Goal: Task Accomplishment & Management: Use online tool/utility

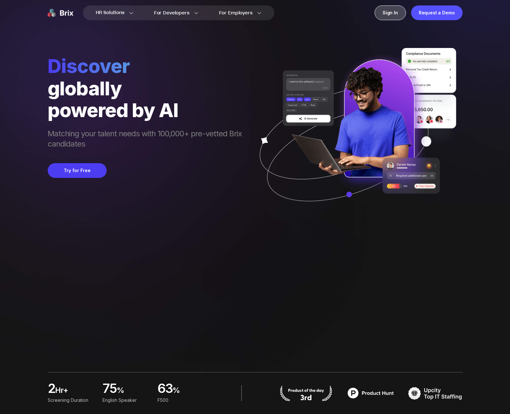
click at [394, 10] on div "Sign In" at bounding box center [389, 12] width 31 height 15
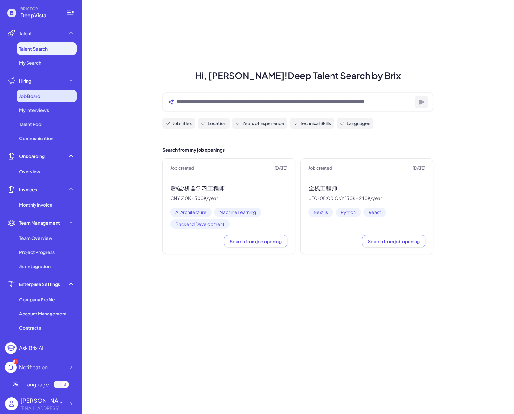
click at [35, 93] on span "Job Board" at bounding box center [29, 96] width 21 height 6
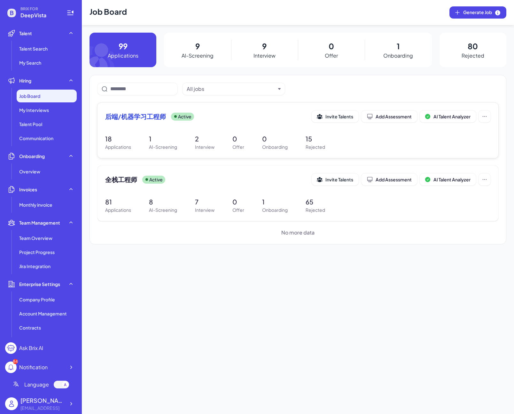
click at [138, 118] on span "后端/机器学习工程师" at bounding box center [135, 116] width 61 height 9
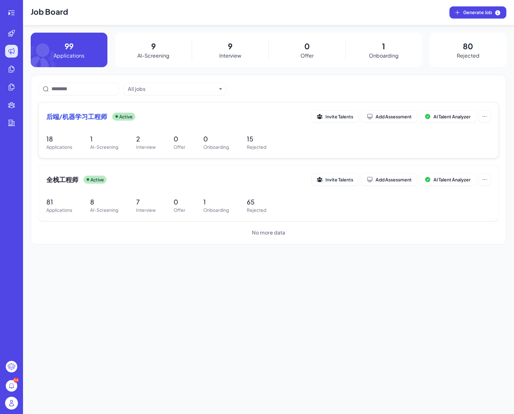
click at [80, 115] on span "后端/机器学习工程师" at bounding box center [76, 116] width 61 height 9
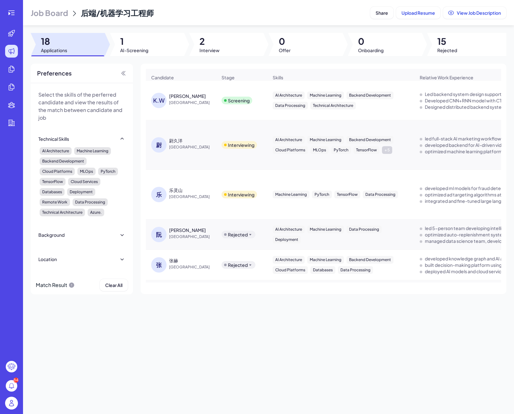
click at [182, 99] on div "[PERSON_NAME]" at bounding box center [187, 96] width 37 height 6
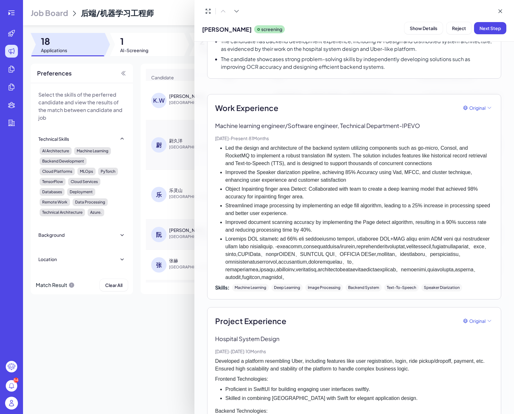
scroll to position [135, 0]
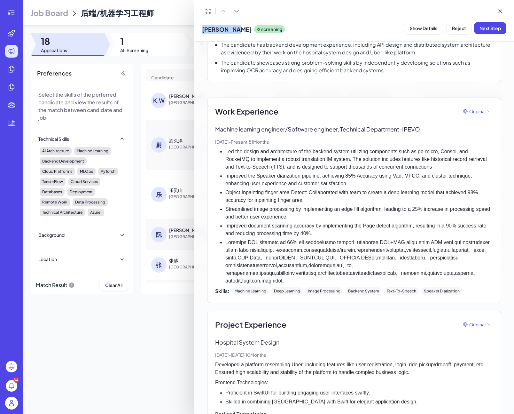
drag, startPoint x: 200, startPoint y: 31, endPoint x: 243, endPoint y: 29, distance: 43.2
click at [243, 29] on div "KEHWA WENG screening Show Details Reject Next Step" at bounding box center [354, 21] width 320 height 42
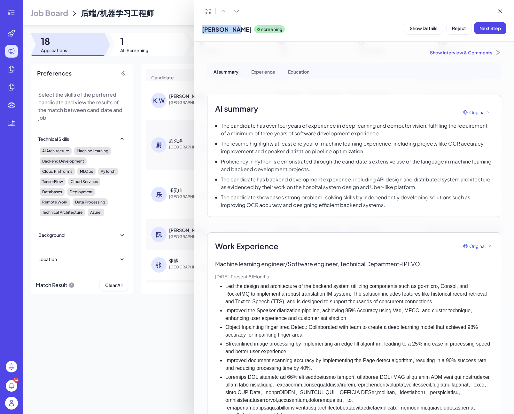
scroll to position [132, 0]
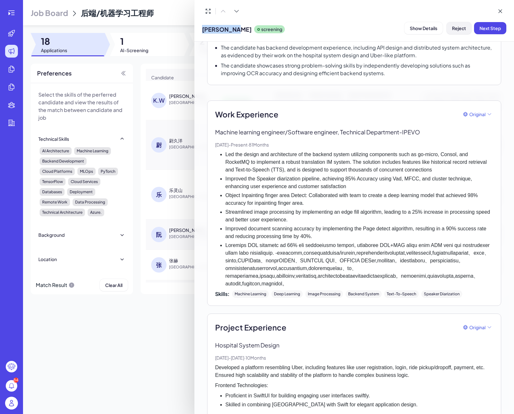
click at [455, 33] on button "Reject" at bounding box center [459, 28] width 25 height 12
click at [493, 69] on span "Ok" at bounding box center [494, 70] width 6 height 6
click at [497, 12] on icon at bounding box center [500, 11] width 6 height 6
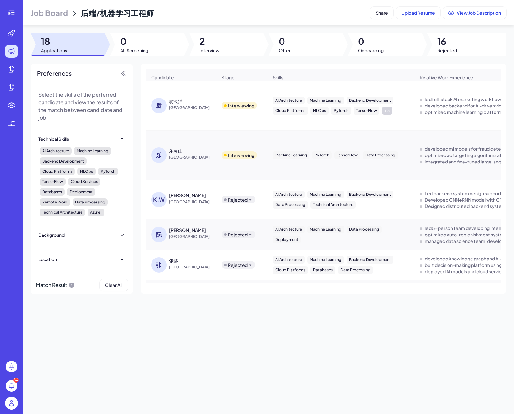
click at [51, 10] on span "Job Board" at bounding box center [49, 13] width 37 height 10
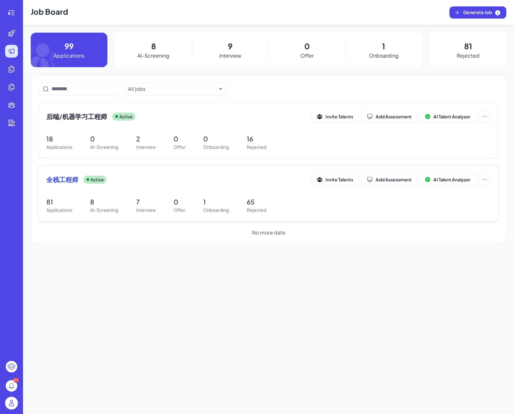
click at [60, 178] on span "全栈工程师" at bounding box center [62, 179] width 32 height 9
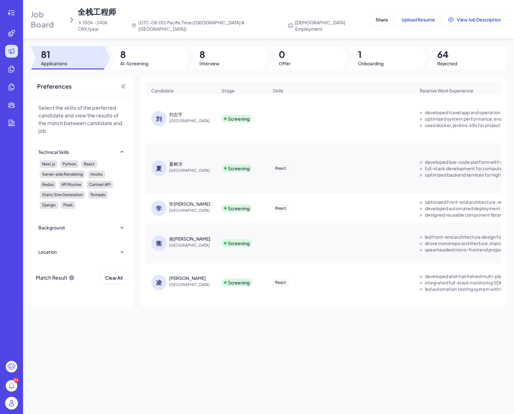
click at [178, 111] on div "刘志宇" at bounding box center [175, 114] width 13 height 6
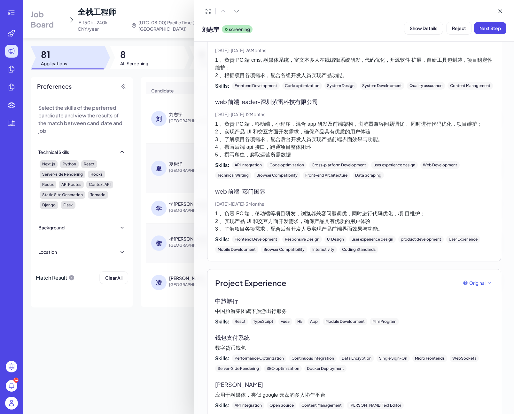
scroll to position [221, 0]
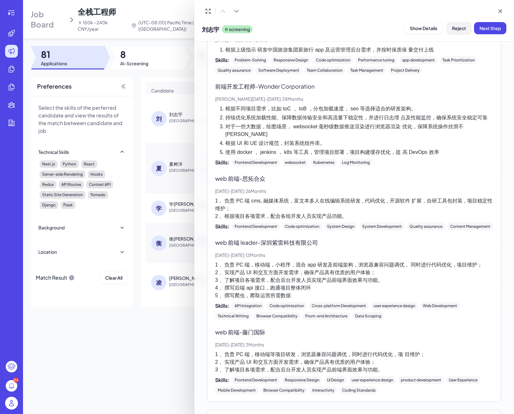
click at [456, 24] on button "Reject" at bounding box center [459, 28] width 25 height 12
click at [499, 69] on button "Ok" at bounding box center [494, 69] width 15 height 11
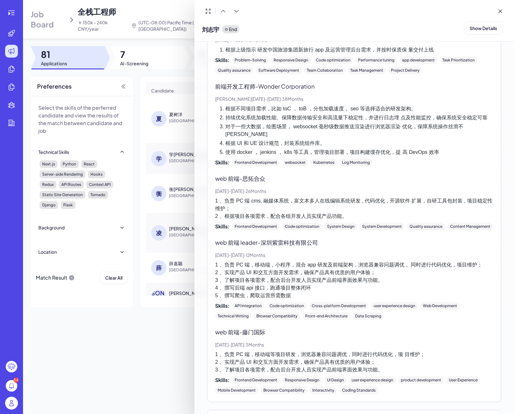
click at [145, 139] on div at bounding box center [257, 207] width 514 height 414
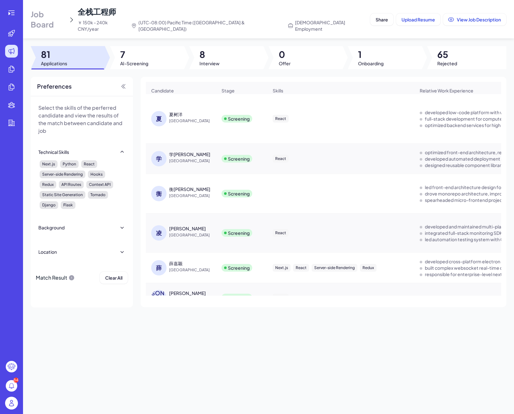
click at [177, 113] on div "夏树洋" at bounding box center [175, 114] width 13 height 6
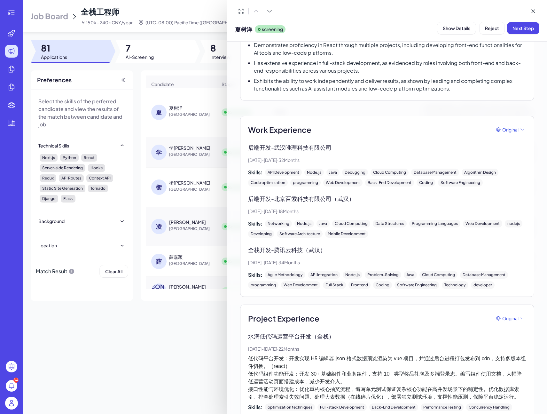
scroll to position [0, 0]
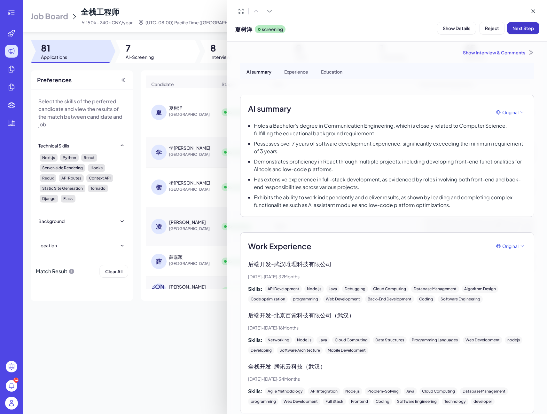
click at [514, 30] on span "Next Step" at bounding box center [523, 28] width 21 height 6
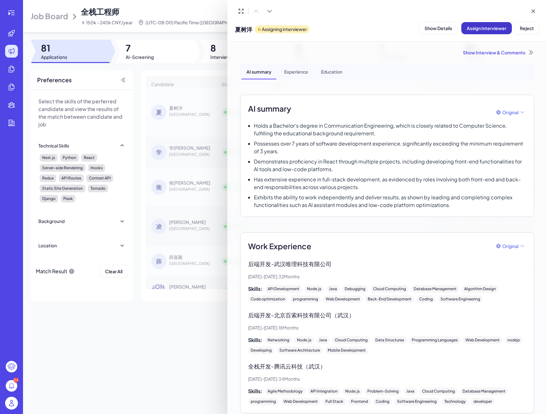
click at [484, 31] on button "Assign Interviewer" at bounding box center [487, 28] width 51 height 12
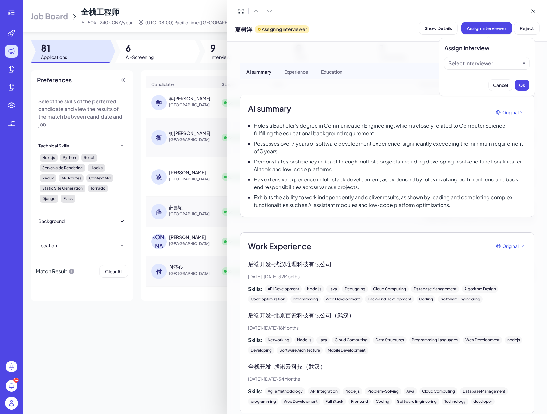
click at [484, 63] on div "Select Interviewer" at bounding box center [471, 64] width 45 height 8
click at [485, 76] on div "Jing Conan Wang" at bounding box center [487, 79] width 80 height 12
click at [514, 82] on button "Ok" at bounding box center [522, 85] width 15 height 11
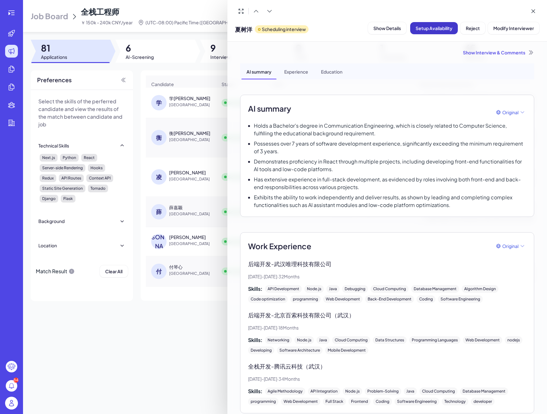
click at [436, 27] on span "Setup Availability" at bounding box center [434, 28] width 37 height 6
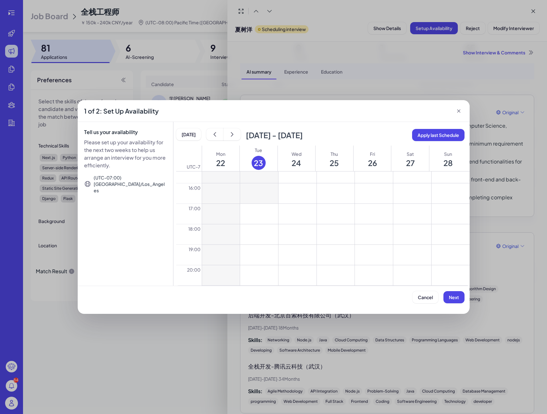
scroll to position [378, 0]
click at [306, 251] on button at bounding box center [298, 254] width 38 height 20
click at [297, 275] on button at bounding box center [298, 274] width 38 height 20
click at [330, 253] on button at bounding box center [336, 254] width 38 height 20
click at [332, 276] on button at bounding box center [336, 274] width 38 height 20
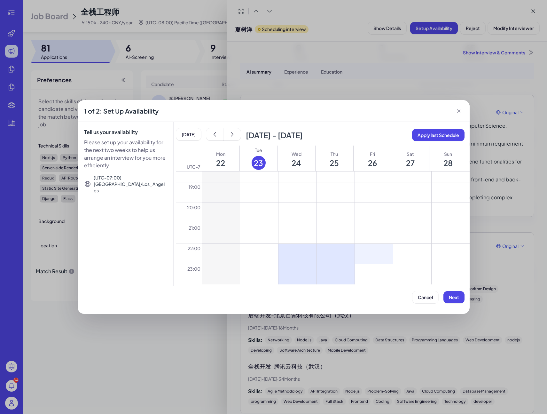
click at [370, 253] on button at bounding box center [374, 254] width 38 height 20
click at [367, 277] on button at bounding box center [374, 274] width 38 height 20
click at [446, 252] on button at bounding box center [451, 254] width 38 height 20
click at [445, 272] on button at bounding box center [451, 274] width 38 height 20
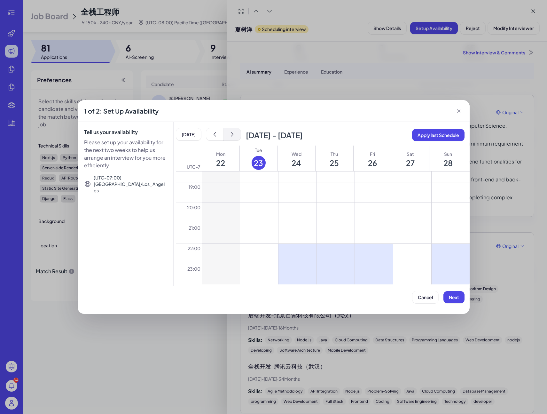
click at [235, 136] on button "show next" at bounding box center [232, 134] width 17 height 12
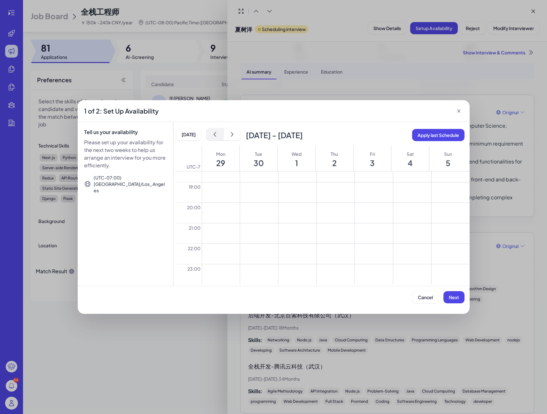
click at [217, 134] on icon "show previous" at bounding box center [215, 134] width 6 height 6
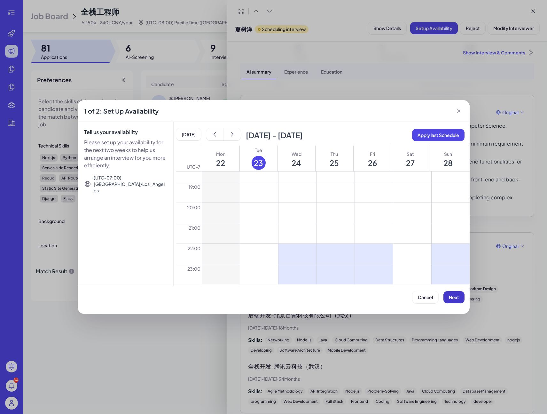
click at [456, 296] on span "Next" at bounding box center [454, 297] width 10 height 6
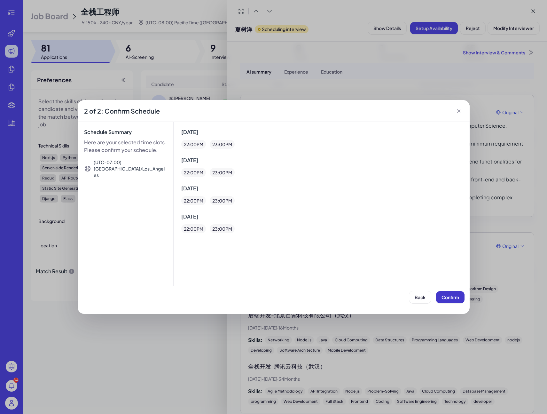
click at [456, 296] on span "Confirm" at bounding box center [451, 297] width 18 height 6
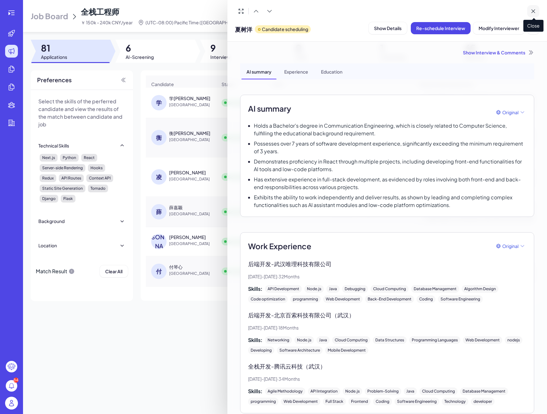
click at [514, 11] on icon at bounding box center [533, 11] width 6 height 6
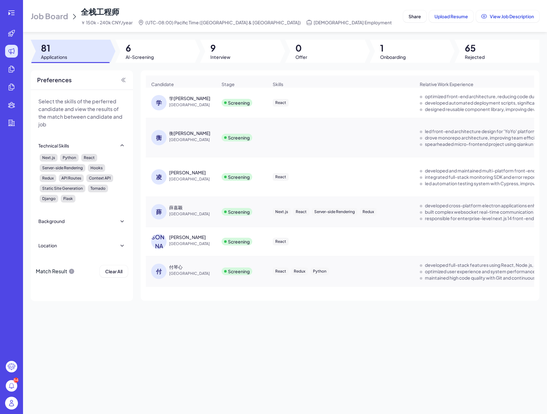
click at [175, 101] on div "学蔡" at bounding box center [189, 98] width 41 height 6
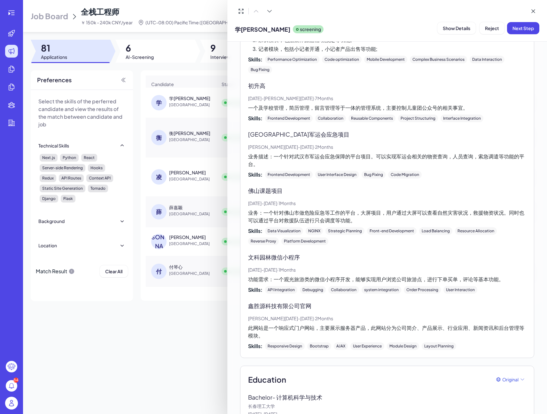
scroll to position [1123, 0]
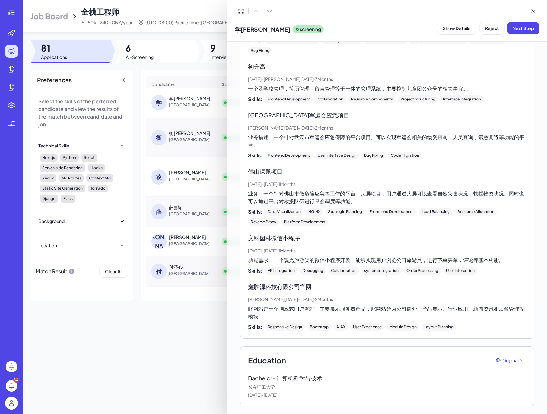
drag, startPoint x: 494, startPoint y: 29, endPoint x: 489, endPoint y: 139, distance: 109.2
click at [496, 125] on div "学蔡 screening Show Details Reject Next Step Show Interview & Comments AI summary…" at bounding box center [387, 207] width 320 height 414
click at [489, 30] on span "Reject" at bounding box center [492, 28] width 14 height 6
click at [514, 68] on span "Ok" at bounding box center [527, 70] width 6 height 6
click at [173, 118] on div at bounding box center [273, 207] width 547 height 414
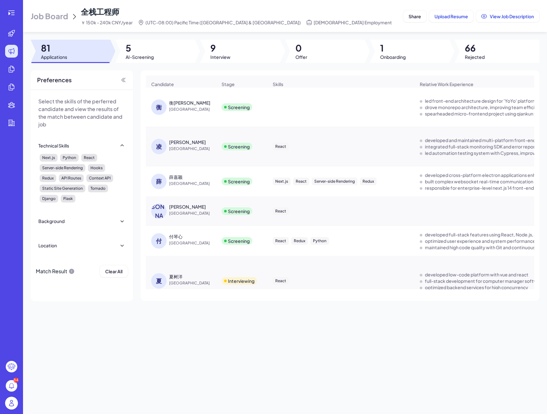
click at [174, 104] on div "衡蒋" at bounding box center [189, 102] width 41 height 6
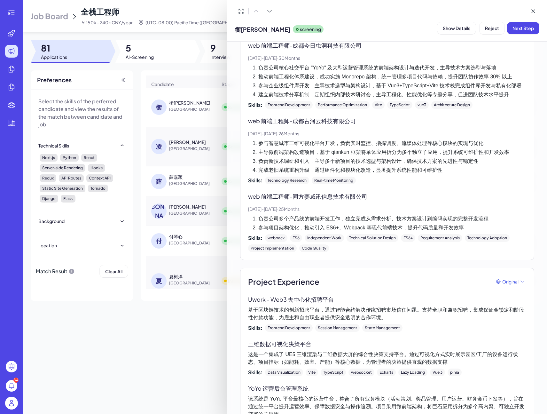
scroll to position [63, 0]
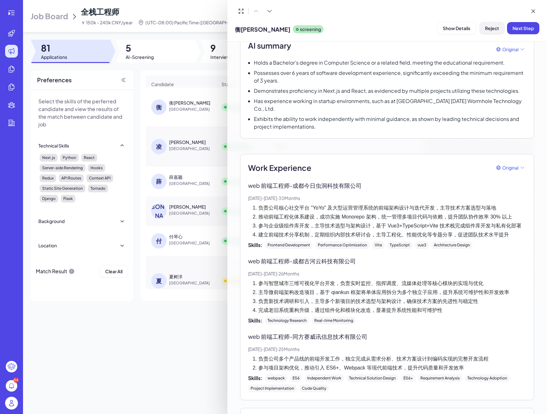
click at [497, 29] on span "Reject" at bounding box center [492, 28] width 14 height 6
click at [514, 70] on span "Ok" at bounding box center [527, 70] width 6 height 6
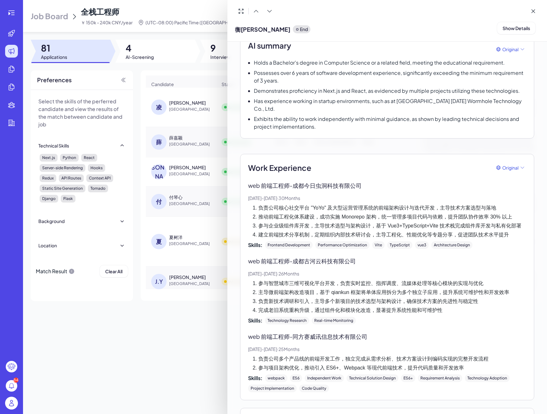
click at [179, 107] on div at bounding box center [273, 207] width 547 height 414
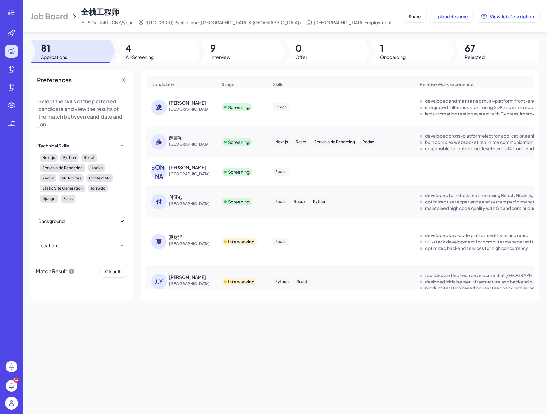
click at [179, 106] on div "凌柠李" at bounding box center [187, 102] width 37 height 6
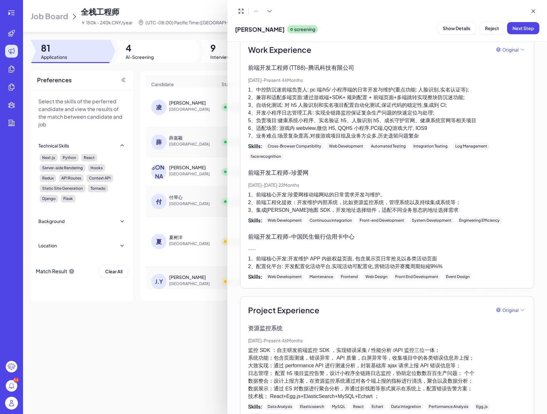
scroll to position [0, 0]
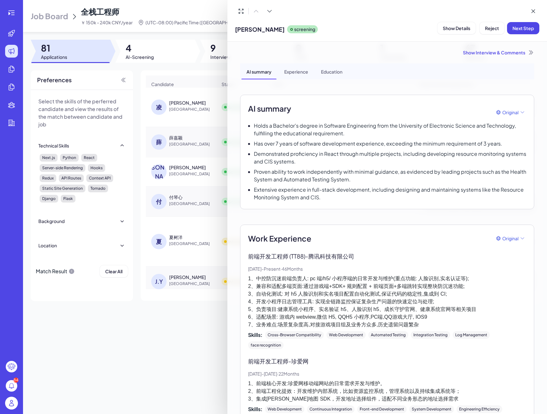
click at [304, 292] on p "1、中控防沉迷前端负责人: pc 端/h5/ 小程序端的日常开发与维护(重点功能: 人脸识别,实名认证等); 2、兼容和适配多端页面:通过游戏端+SDK+ 规…" at bounding box center [387, 302] width 278 height 54
click at [305, 288] on p "1、中控防沉迷前端负责人: pc 端/h5/ 小程序端的日常开发与维护(重点功能: 人脸识别,实名认证等); 2、兼容和适配多端页面:通过游戏端+SDK+ 规…" at bounding box center [387, 302] width 278 height 54
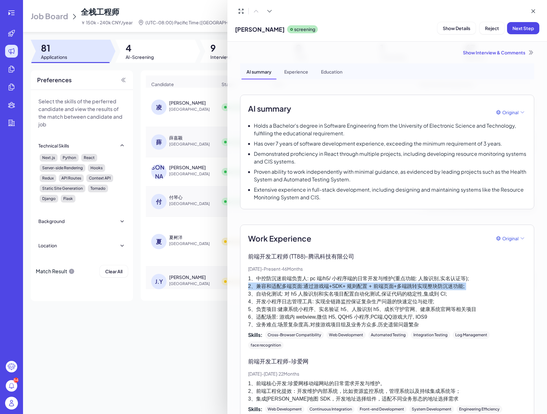
click at [305, 288] on p "1、中控防沉迷前端负责人: pc 端/h5/ 小程序端的日常开发与维护(重点功能: 人脸识别,实名认证等); 2、兼容和适配多端页面:通过游戏端+SDK+ 规…" at bounding box center [387, 302] width 278 height 54
click at [306, 299] on p "1、中控防沉迷前端负责人: pc 端/h5/ 小程序端的日常开发与维护(重点功能: 人脸识别,实名认证等); 2、兼容和适配多端页面:通过游戏端+SDK+ 规…" at bounding box center [387, 302] width 278 height 54
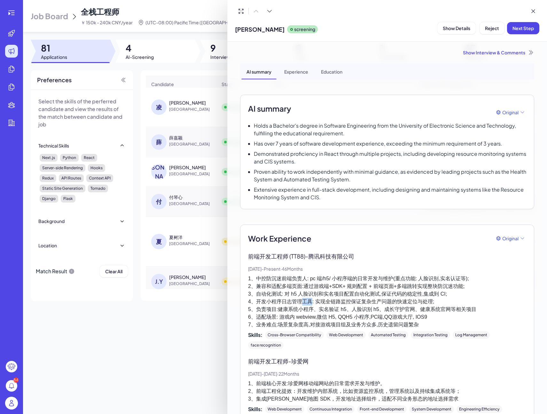
click at [306, 299] on p "1、中控防沉迷前端负责人: pc 端/h5/ 小程序端的日常开发与维护(重点功能: 人脸识别,实名认证等); 2、兼容和适配多端页面:通过游戏端+SDK+ 规…" at bounding box center [387, 302] width 278 height 54
click at [306, 313] on p "1、中控防沉迷前端负责人: pc 端/h5/ 小程序端的日常开发与维护(重点功能: 人脸识别,实名认证等); 2、兼容和适配多端页面:通过游戏端+SDK+ 规…" at bounding box center [387, 302] width 278 height 54
click at [305, 313] on p "1、中控防沉迷前端负责人: pc 端/h5/ 小程序端的日常开发与维护(重点功能: 人脸识别,实名认证等); 2、兼容和适配多端页面:通过游戏端+SDK+ 规…" at bounding box center [387, 302] width 278 height 54
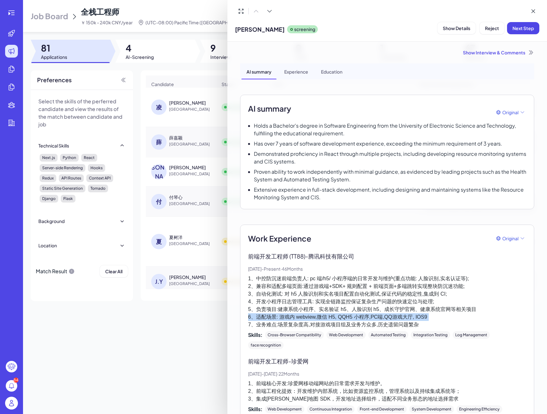
click at [305, 313] on p "1、中控防沉迷前端负责人: pc 端/h5/ 小程序端的日常开发与维护(重点功能: 人脸识别,实名认证等); 2、兼容和适配多端页面:通过游戏端+SDK+ 规…" at bounding box center [387, 302] width 278 height 54
click at [305, 309] on p "1、中控防沉迷前端负责人: pc 端/h5/ 小程序端的日常开发与维护(重点功能: 人脸识别,实名认证等); 2、兼容和适配多端页面:通过游戏端+SDK+ 规…" at bounding box center [387, 302] width 278 height 54
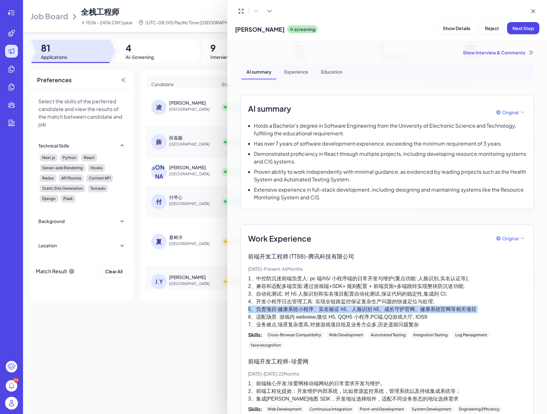
click at [305, 309] on p "1、中控防沉迷前端负责人: pc 端/h5/ 小程序端的日常开发与维护(重点功能: 人脸识别,实名认证等); 2、兼容和适配多端页面:通过游戏端+SDK+ 规…" at bounding box center [387, 302] width 278 height 54
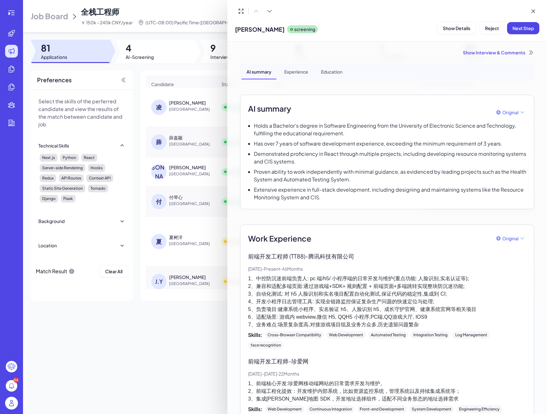
click at [306, 322] on p "1、中控防沉迷前端负责人: pc 端/h5/ 小程序端的日常开发与维护(重点功能: 人脸识别,实名认证等); 2、兼容和适配多端页面:通过游戏端+SDK+ 规…" at bounding box center [387, 302] width 278 height 54
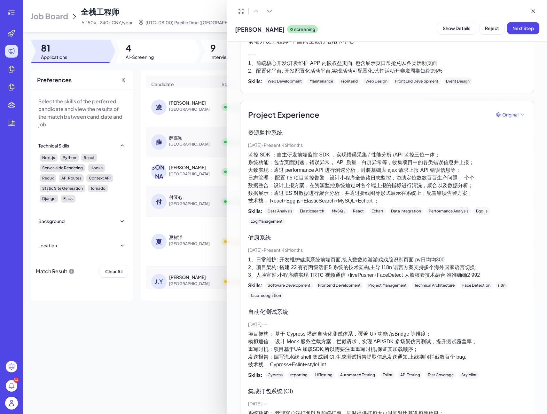
scroll to position [493, 0]
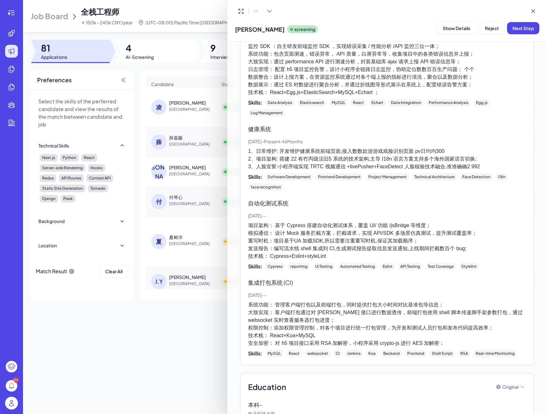
click at [171, 152] on div at bounding box center [273, 207] width 547 height 414
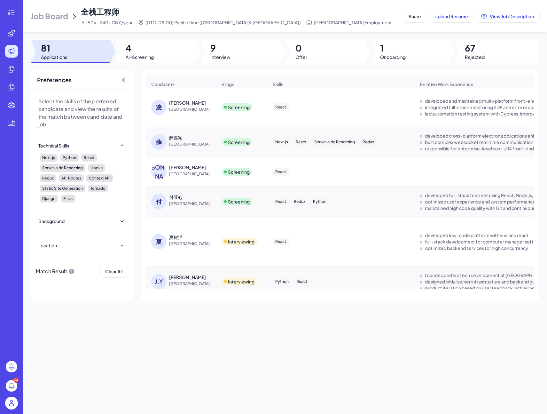
click at [174, 141] on div "薛嘉颖" at bounding box center [175, 137] width 13 height 6
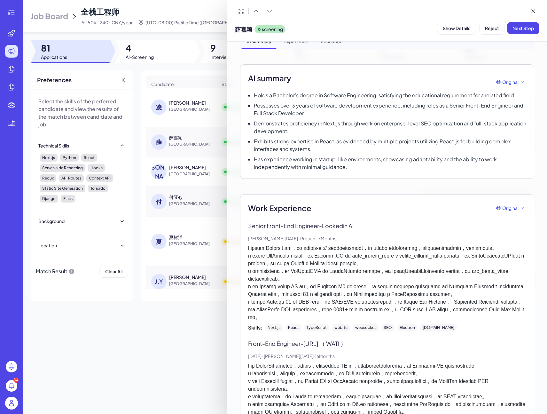
scroll to position [37, 0]
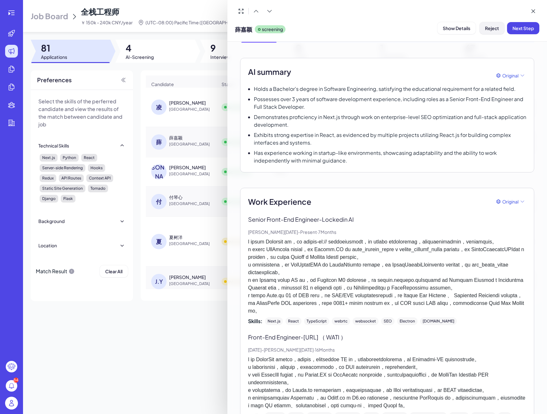
click at [490, 30] on span "Reject" at bounding box center [492, 28] width 14 height 6
click at [514, 68] on span "Ok" at bounding box center [527, 70] width 6 height 6
click at [194, 145] on div at bounding box center [273, 207] width 547 height 414
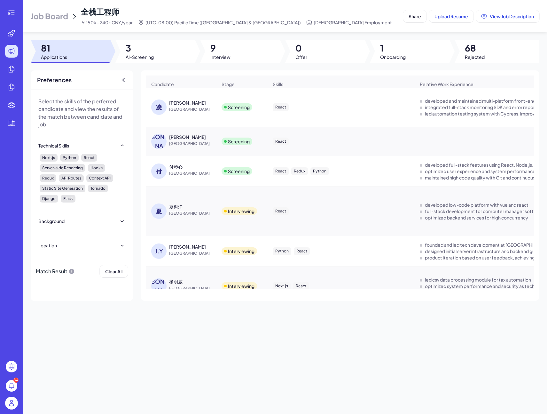
click at [178, 139] on div "邓涵玮" at bounding box center [187, 137] width 37 height 6
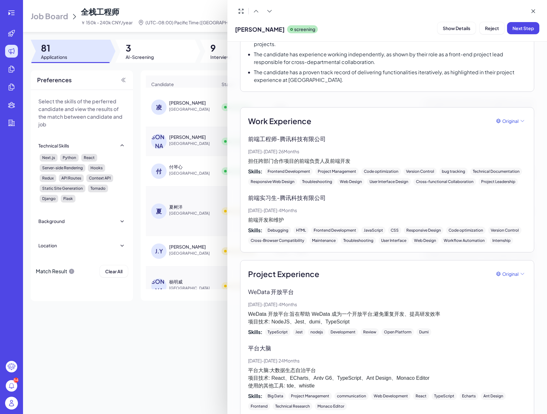
scroll to position [116, 0]
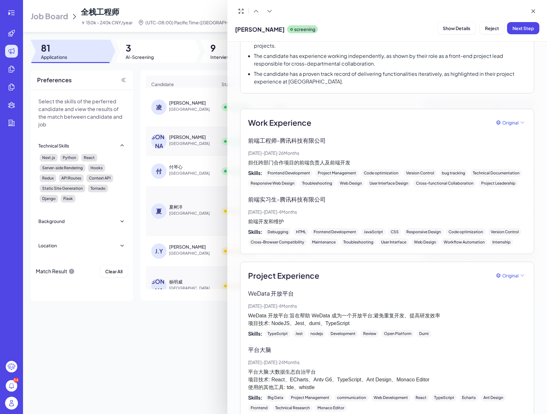
click at [189, 167] on div at bounding box center [273, 207] width 547 height 414
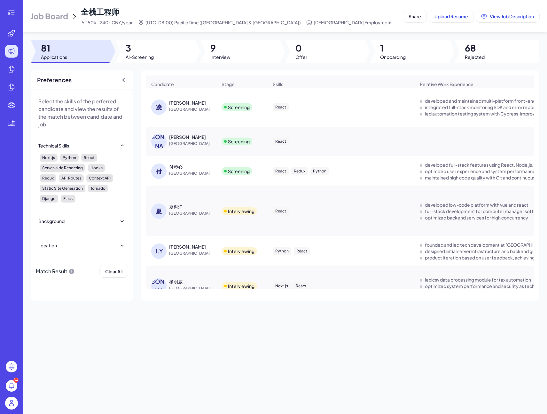
click at [168, 172] on div "付" at bounding box center [160, 170] width 18 height 15
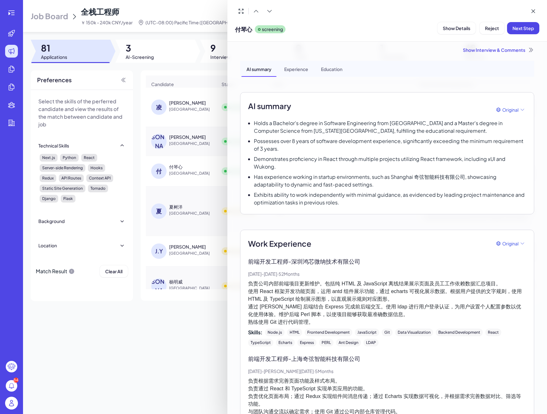
scroll to position [0, 0]
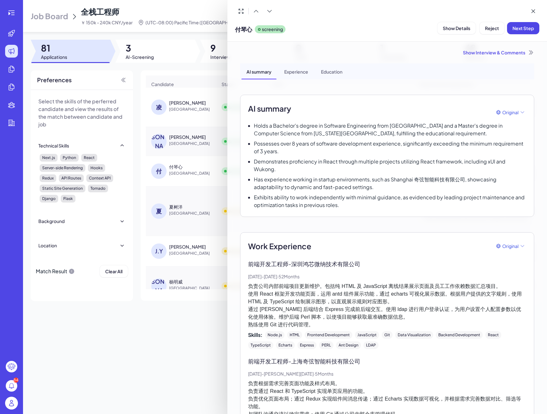
click at [164, 197] on div at bounding box center [273, 207] width 547 height 414
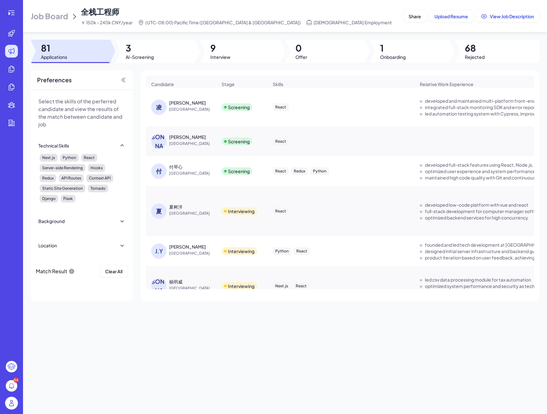
click at [180, 179] on div "付 付琴心 China" at bounding box center [184, 170] width 66 height 15
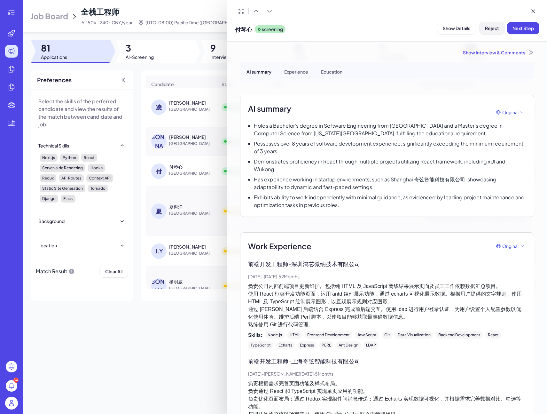
click at [497, 26] on span "Reject" at bounding box center [492, 28] width 14 height 6
click at [514, 68] on button "Ok" at bounding box center [527, 69] width 15 height 11
click at [180, 155] on div at bounding box center [273, 207] width 547 height 414
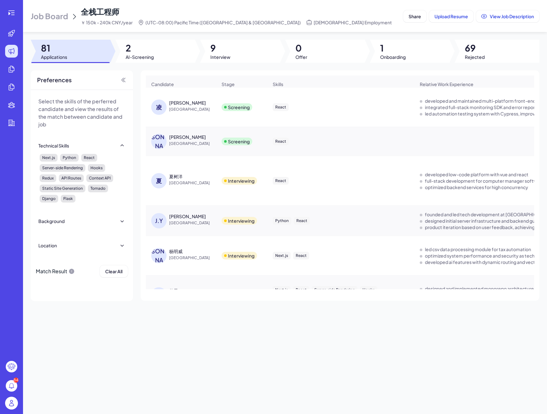
click at [178, 140] on div "邓涵玮" at bounding box center [187, 137] width 37 height 6
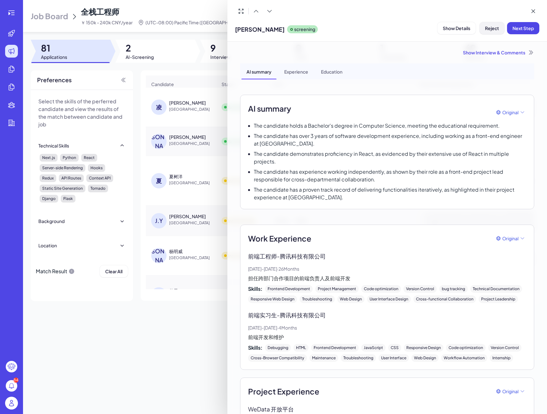
click at [498, 30] on span "Reject" at bounding box center [492, 28] width 14 height 6
click at [514, 71] on span "Ok" at bounding box center [527, 70] width 6 height 6
click at [171, 111] on div at bounding box center [273, 207] width 547 height 414
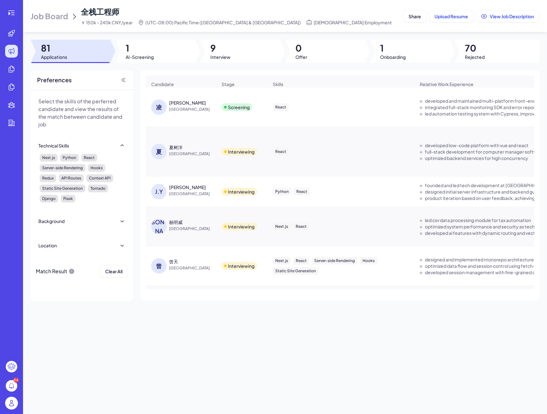
click at [176, 105] on div "凌柠李" at bounding box center [187, 102] width 37 height 6
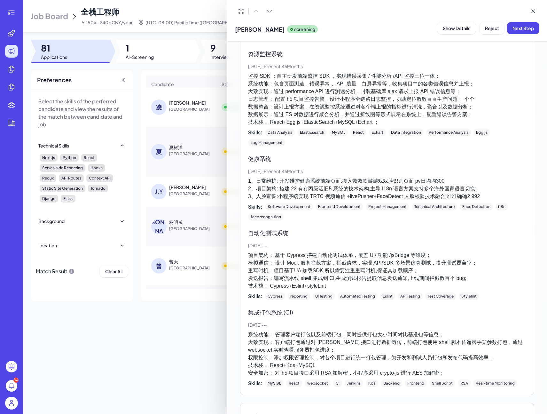
scroll to position [464, 0]
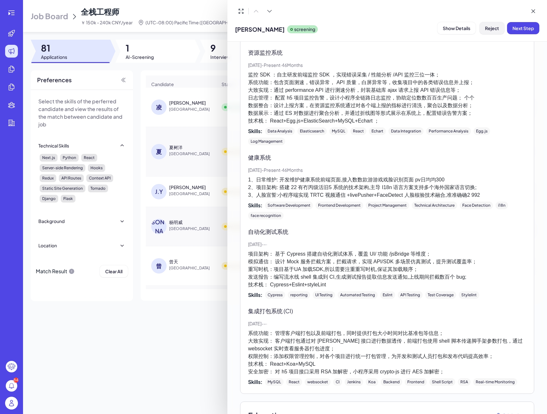
click at [490, 28] on span "Reject" at bounding box center [492, 28] width 14 height 6
drag, startPoint x: 538, startPoint y: 72, endPoint x: 532, endPoint y: 69, distance: 6.2
click at [514, 70] on div "Are you sure you want to mark this candidate as unsuitable? Cancel Ok" at bounding box center [492, 59] width 96 height 42
click at [514, 69] on button "Ok" at bounding box center [527, 69] width 15 height 11
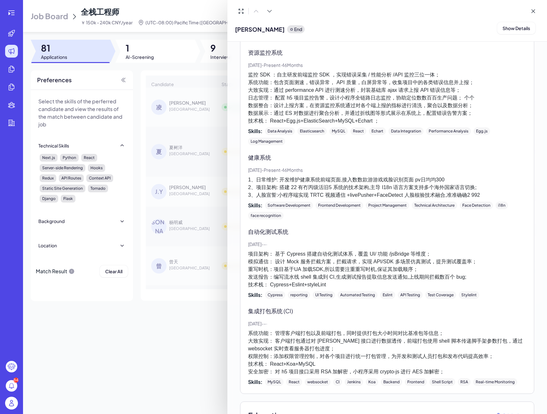
click at [197, 135] on div at bounding box center [273, 207] width 547 height 414
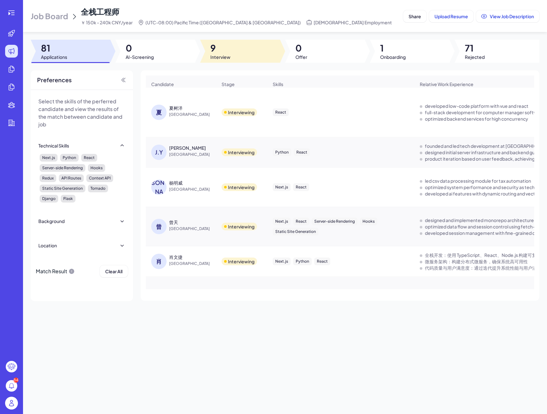
click at [211, 48] on span "9" at bounding box center [220, 48] width 20 height 12
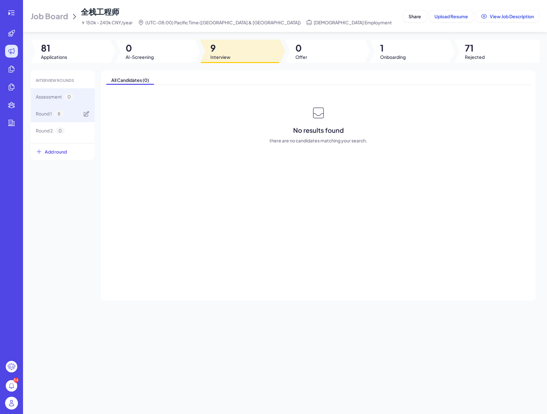
click at [40, 114] on span "Round 1" at bounding box center [44, 113] width 16 height 7
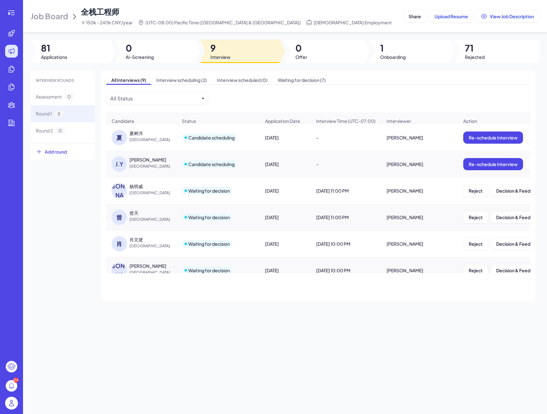
click at [129, 167] on div "J.Y" at bounding box center [121, 163] width 18 height 15
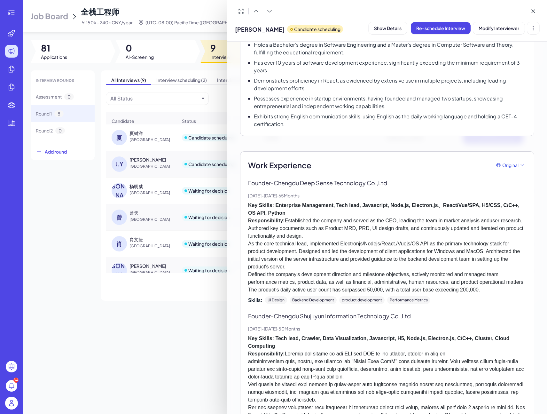
scroll to position [0, 0]
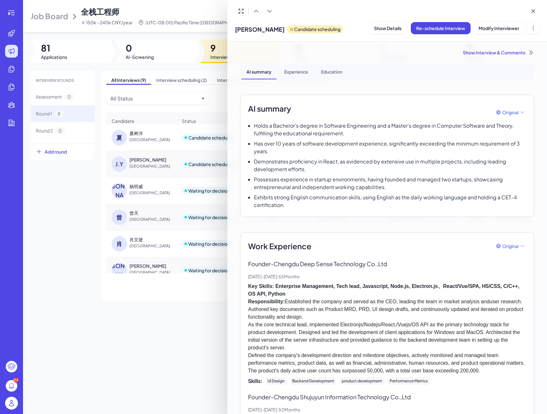
click at [165, 162] on div at bounding box center [273, 207] width 547 height 414
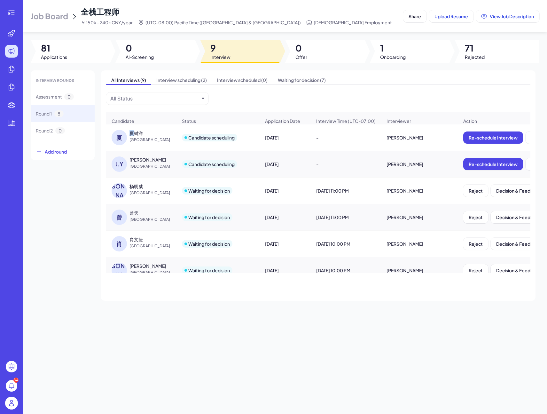
drag, startPoint x: 133, startPoint y: 139, endPoint x: 127, endPoint y: 138, distance: 6.4
click at [127, 138] on div "夏 夏树洋 China" at bounding box center [145, 137] width 66 height 15
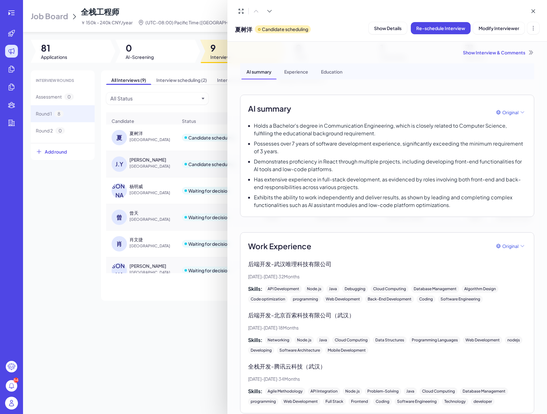
click at [129, 138] on div at bounding box center [273, 207] width 547 height 414
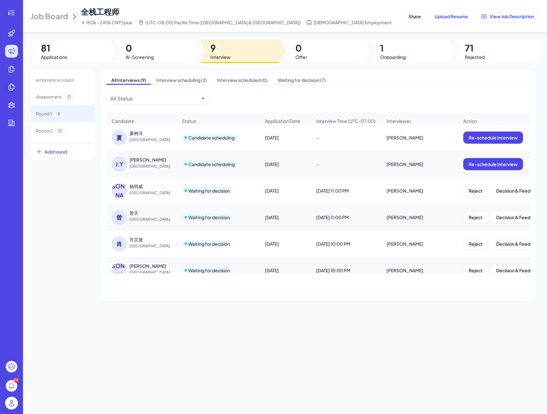
click at [129, 138] on div "夏" at bounding box center [121, 137] width 18 height 15
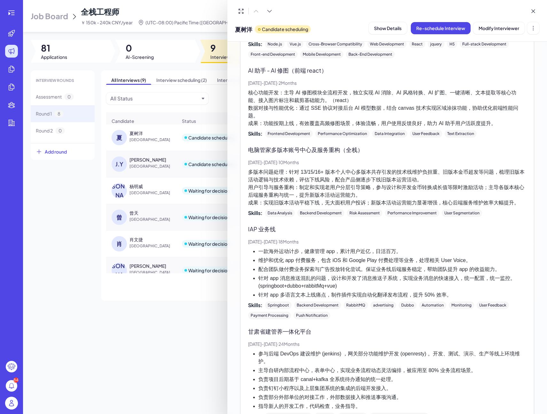
scroll to position [761, 0]
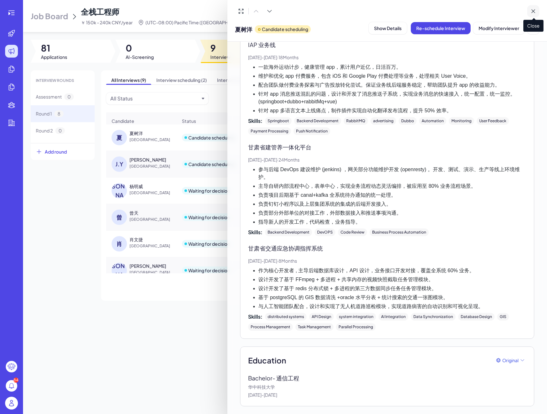
click at [514, 7] on button at bounding box center [534, 11] width 12 height 12
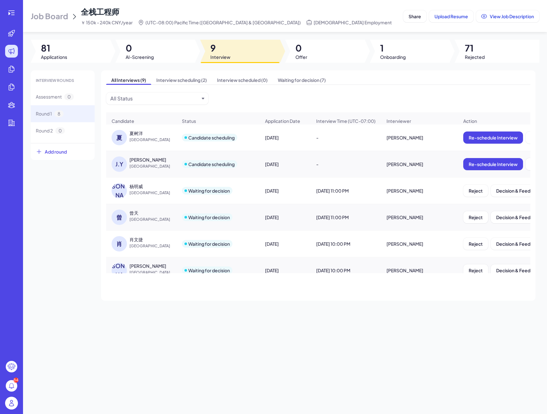
click at [380, 19] on div "Job Board 全栈工程师 ￥ 150k - 240k CNY/year (UTC-08:00) Pacific Time (US & Canada) F…" at bounding box center [216, 15] width 370 height 19
